Goal: Task Accomplishment & Management: Complete application form

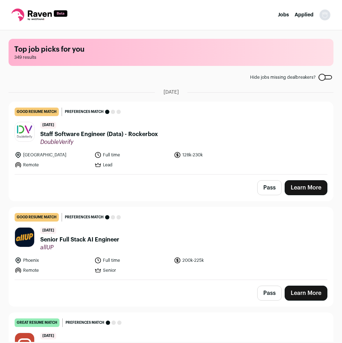
click at [78, 132] on span "Staff Software Engineer (Data) - Rockerbox" at bounding box center [99, 134] width 118 height 9
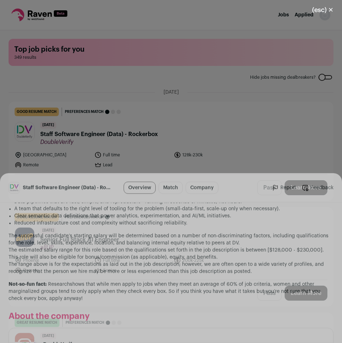
scroll to position [748, 0]
click at [41, 291] on button "View more" at bounding box center [32, 292] width 25 height 7
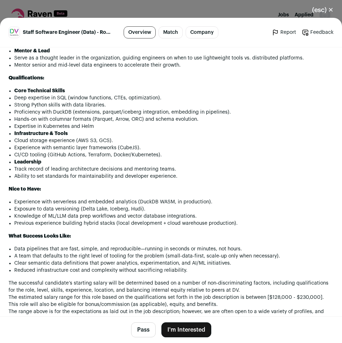
scroll to position [530, 0]
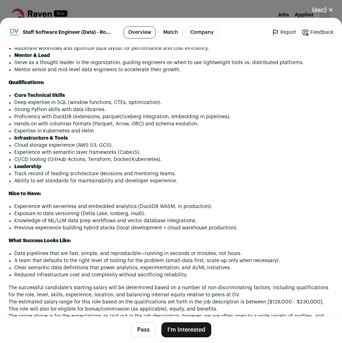
click at [302, 256] on div "About the Role: We are looking for a Staff Data Engineer to shape the future of…" at bounding box center [171, 121] width 325 height 468
click at [316, 232] on li "Previous experience building hybrid stacks (local development + cloud warehouse…" at bounding box center [174, 228] width 320 height 7
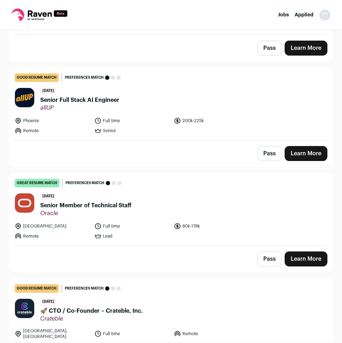
scroll to position [145, 0]
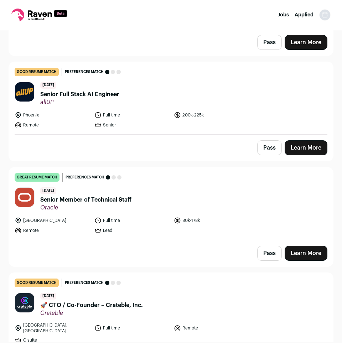
click at [114, 198] on span "Senior Member of Technical Staff" at bounding box center [85, 200] width 91 height 9
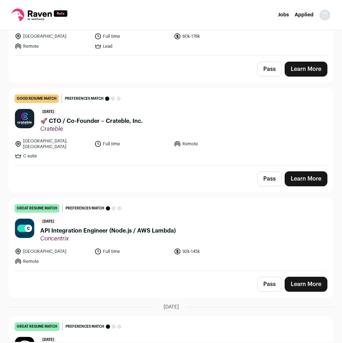
scroll to position [327, 0]
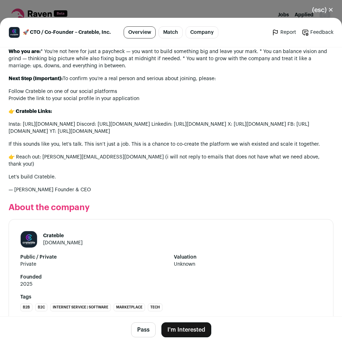
scroll to position [610, 0]
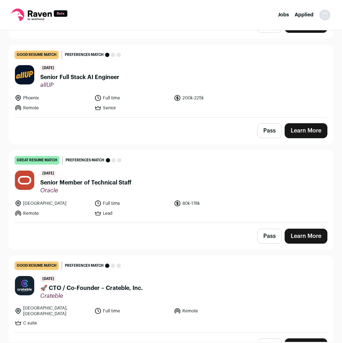
scroll to position [182, 0]
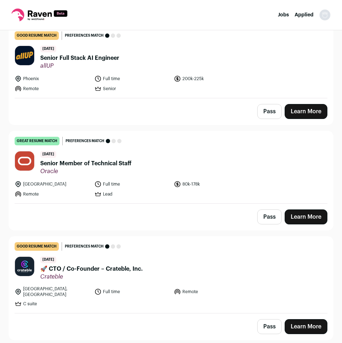
click at [105, 63] on span "allUP" at bounding box center [79, 65] width 79 height 7
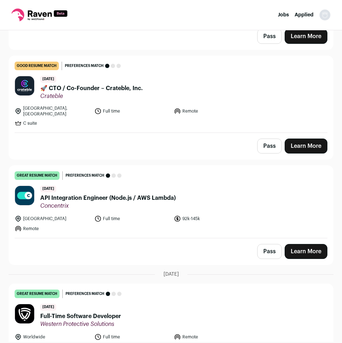
scroll to position [400, 0]
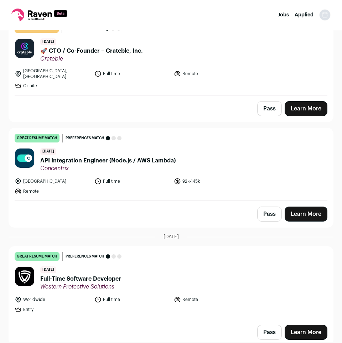
click at [138, 157] on span "API Integration Engineer (Node.js / AWS Lambda)" at bounding box center [108, 161] width 136 height 9
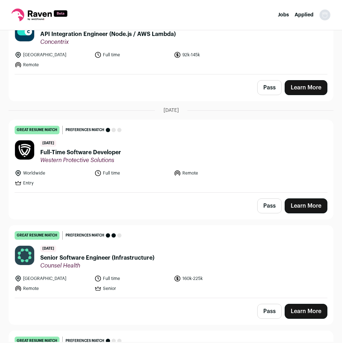
scroll to position [546, 0]
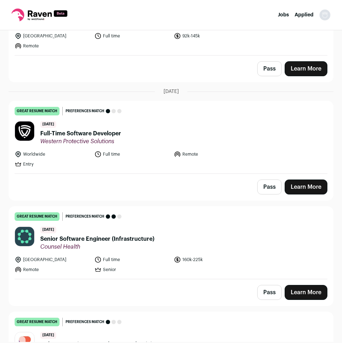
click at [66, 124] on div "[DATE] Full-Time Software Developer Western Protective Solutions" at bounding box center [80, 133] width 81 height 24
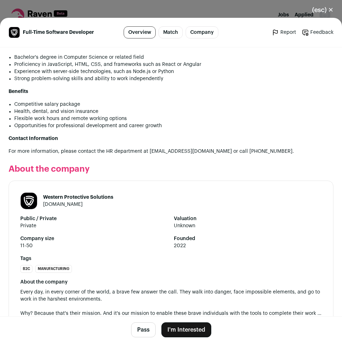
scroll to position [509, 0]
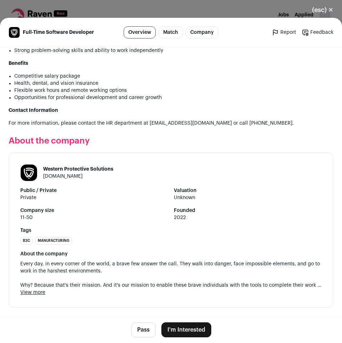
click at [28, 295] on button "View more" at bounding box center [32, 292] width 25 height 7
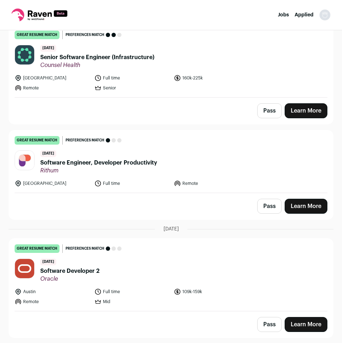
scroll to position [691, 0]
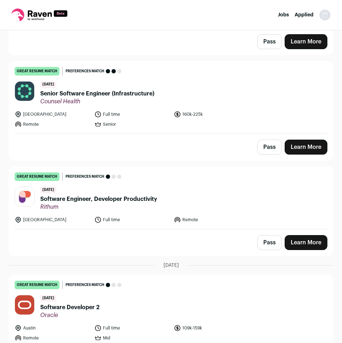
click at [145, 90] on span "Senior Software Engineer (Infrastructure)" at bounding box center [97, 94] width 114 height 9
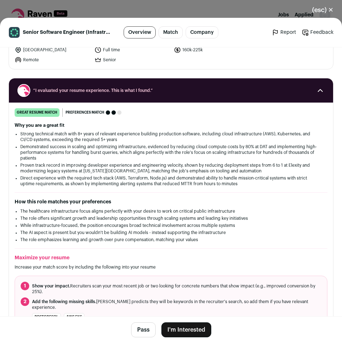
scroll to position [0, 0]
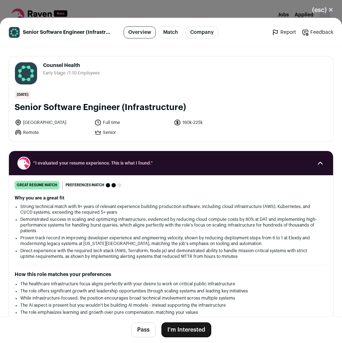
click at [180, 331] on button "I'm Interested" at bounding box center [187, 330] width 50 height 15
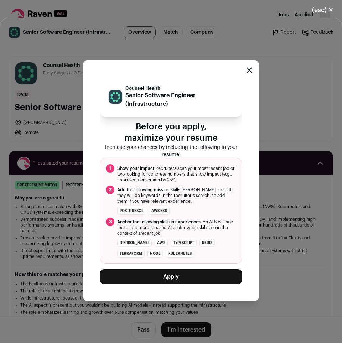
click at [173, 280] on button "Apply" at bounding box center [171, 277] width 143 height 15
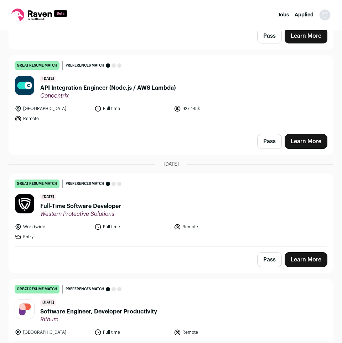
scroll to position [618, 0]
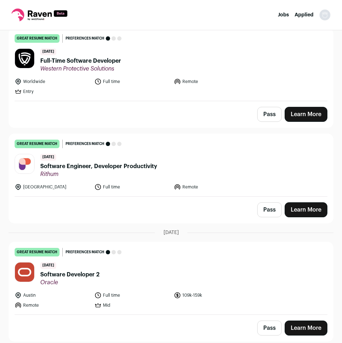
click at [133, 166] on span "Software Engineer, Developer Productivity" at bounding box center [98, 166] width 117 height 9
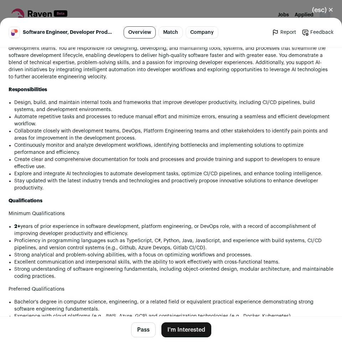
scroll to position [509, 0]
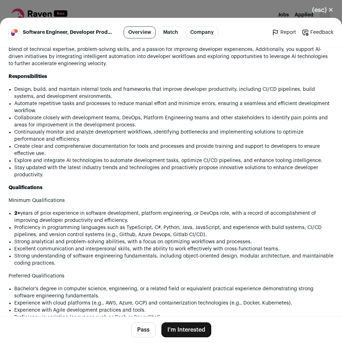
click at [331, 204] on p "Minimum Qualifications" at bounding box center [171, 200] width 325 height 7
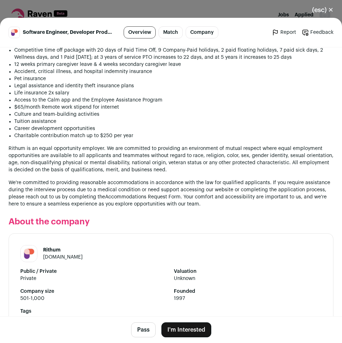
scroll to position [1079, 0]
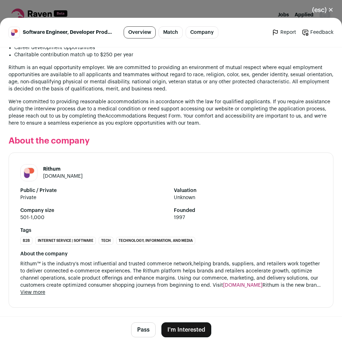
click at [42, 295] on button "View more" at bounding box center [32, 292] width 25 height 7
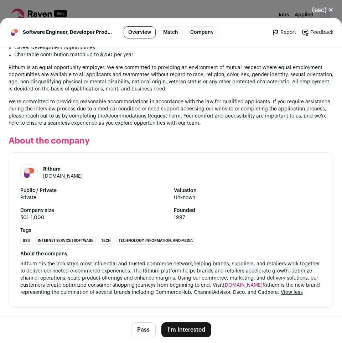
click at [180, 330] on button "I'm Interested" at bounding box center [187, 330] width 50 height 15
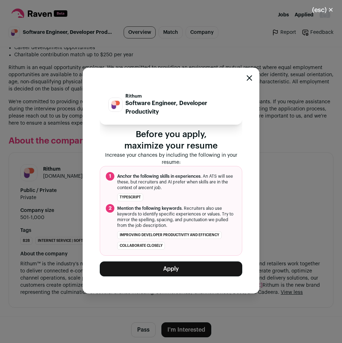
click at [178, 266] on button "Apply" at bounding box center [171, 269] width 143 height 15
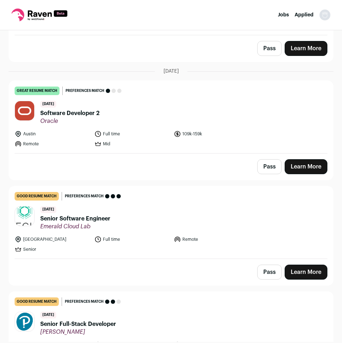
scroll to position [691, 0]
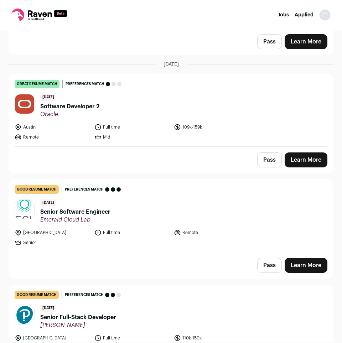
click at [92, 210] on span "Senior Software Engineer" at bounding box center [75, 212] width 70 height 9
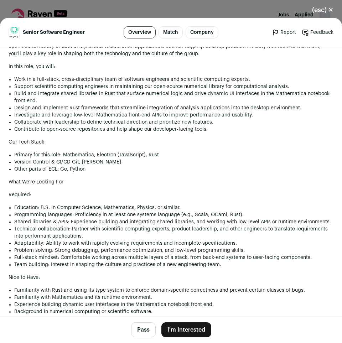
scroll to position [291, 0]
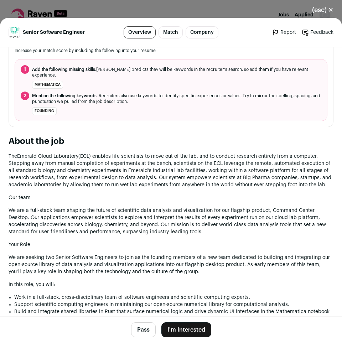
click at [331, 233] on p "We are a full-stack team shaping the future of scientific data analysis and vis…" at bounding box center [171, 221] width 325 height 29
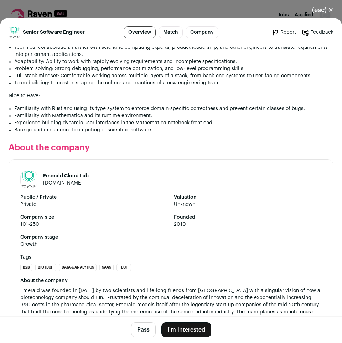
scroll to position [725, 0]
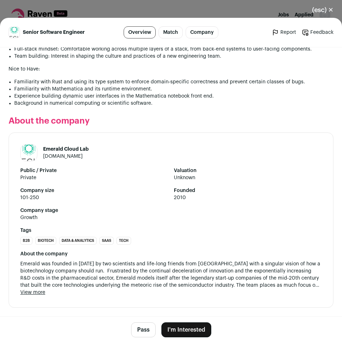
click at [198, 328] on button "I'm Interested" at bounding box center [187, 330] width 50 height 15
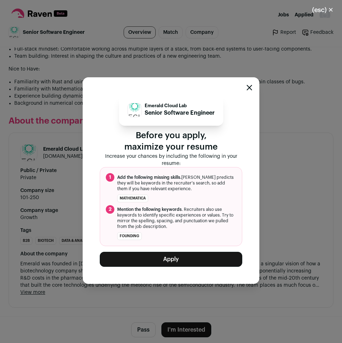
click at [177, 260] on button "Apply" at bounding box center [171, 259] width 143 height 15
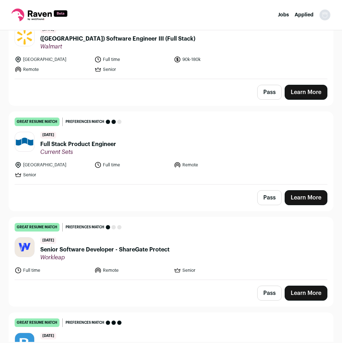
scroll to position [1200, 0]
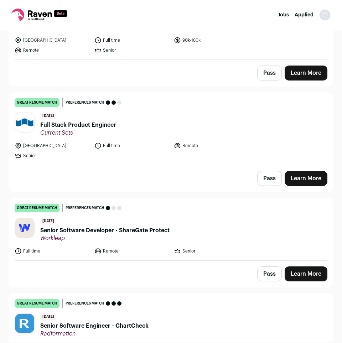
click at [109, 124] on span "Full Stack Product Engineer" at bounding box center [78, 125] width 76 height 9
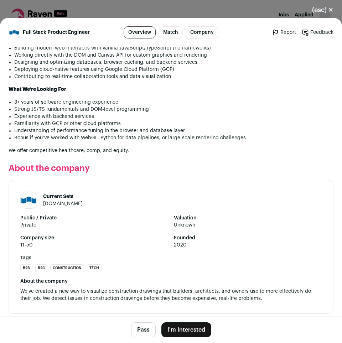
scroll to position [529, 0]
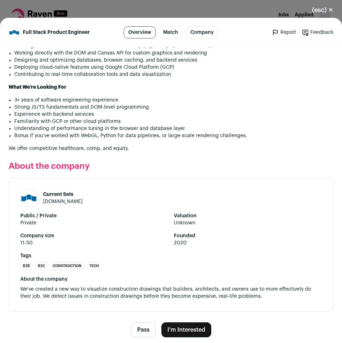
click at [191, 329] on button "I'm Interested" at bounding box center [187, 330] width 50 height 15
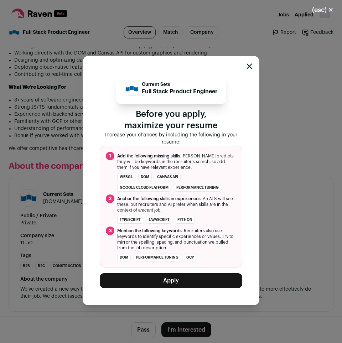
click at [189, 284] on button "Apply" at bounding box center [171, 281] width 143 height 15
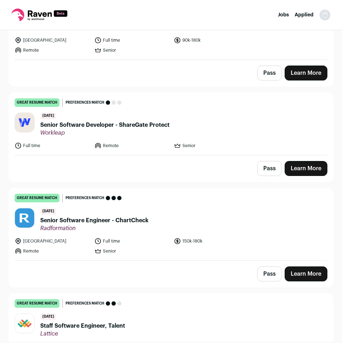
scroll to position [16067, 0]
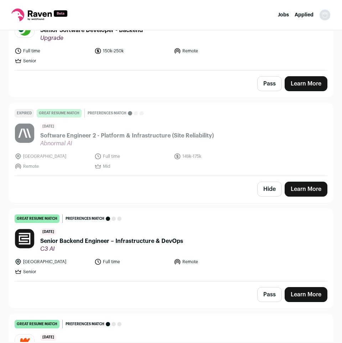
click at [109, 343] on span "[Wattpad] Senior Engineer" at bounding box center [76, 347] width 73 height 9
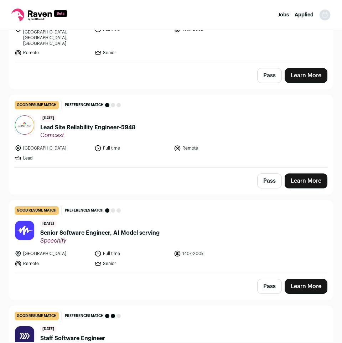
scroll to position [17085, 0]
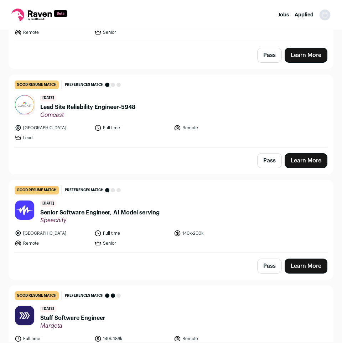
click at [77, 286] on link "good resume match You meet the must-have requirements but are missing some nice…" at bounding box center [171, 322] width 325 height 72
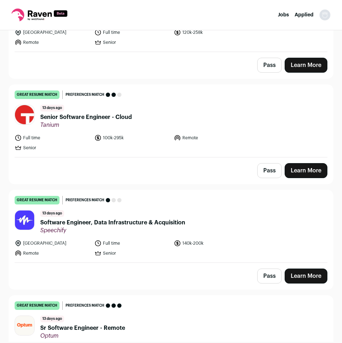
scroll to position [18286, 0]
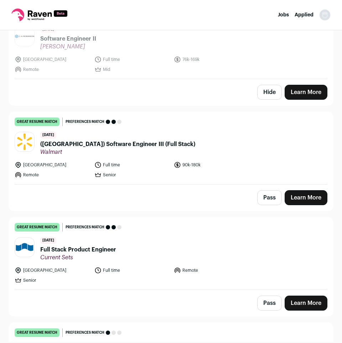
scroll to position [1564, 0]
